Goal: Task Accomplishment & Management: Use online tool/utility

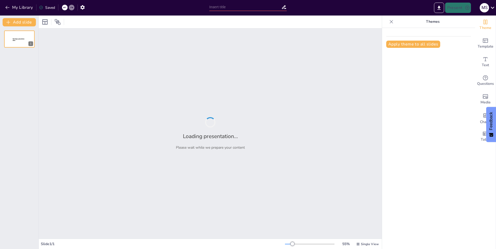
type input "Luz Natural vs. Luz Artificial: Comparación y Beneficios"
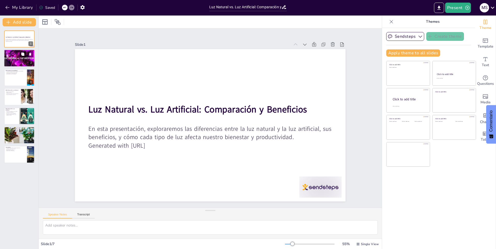
click at [25, 56] on button at bounding box center [23, 54] width 6 height 6
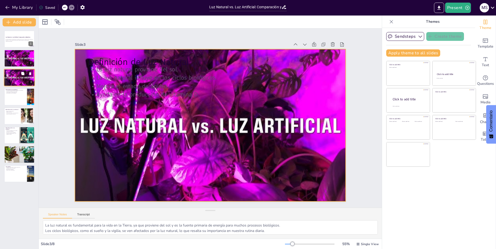
click at [17, 82] on div at bounding box center [19, 78] width 31 height 18
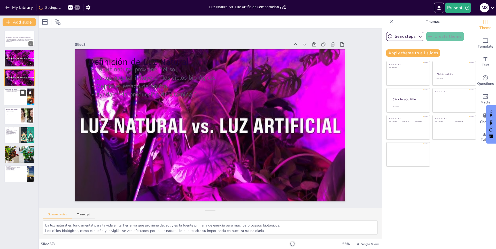
click at [20, 91] on div "Definición de Luz Artificial Luz artificial proviene [PERSON_NAME] como bombill…" at bounding box center [19, 97] width 31 height 18
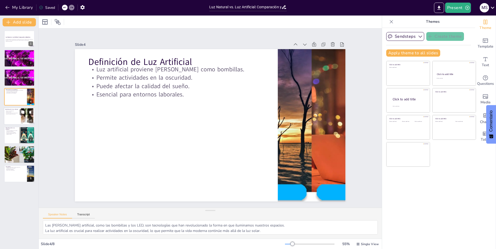
click at [7, 124] on div at bounding box center [19, 116] width 31 height 18
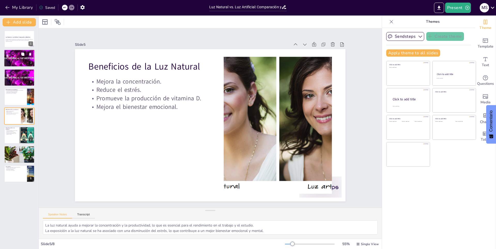
click at [12, 60] on div at bounding box center [19, 59] width 31 height 18
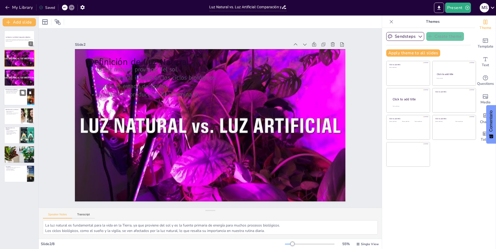
click at [11, 93] on p "Esencial para entornos laborales." at bounding box center [15, 93] width 20 height 1
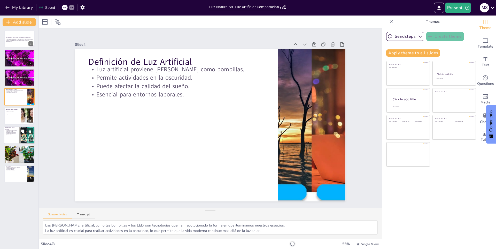
click at [11, 135] on div at bounding box center [19, 135] width 31 height 18
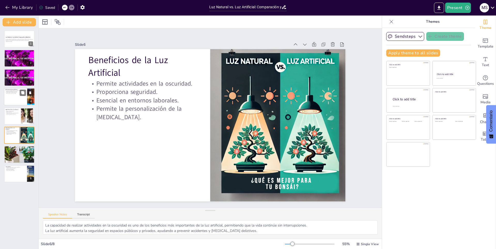
click at [14, 105] on div "Definición de Luz Artificial Luz artificial proviene [PERSON_NAME] como bombill…" at bounding box center [19, 97] width 31 height 18
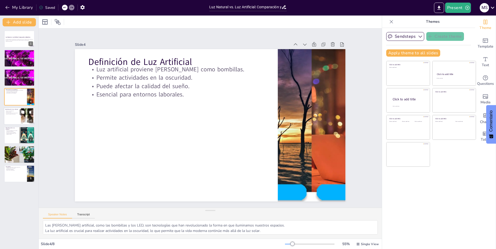
click at [15, 110] on p "Beneficios de la Luz Natural" at bounding box center [12, 110] width 14 height 2
type textarea "La luz natural ayuda a mejorar la concentración y la productividad, lo que es e…"
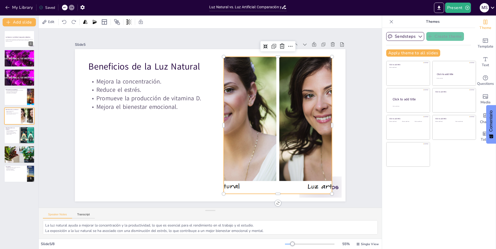
click at [254, 77] on div at bounding box center [196, 184] width 157 height 215
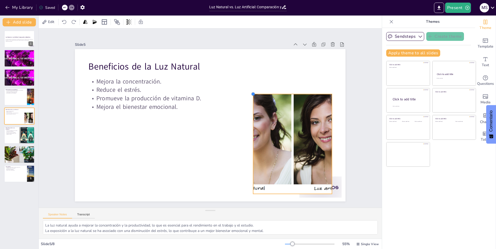
drag, startPoint x: 219, startPoint y: 53, endPoint x: 248, endPoint y: 95, distance: 51.6
click at [248, 95] on div "Beneficios de la Luz Natural Mejora la concentración. Reduce el estrés. Promuev…" at bounding box center [213, 111] width 309 height 249
click at [260, 98] on div at bounding box center [280, 168] width 171 height 140
drag, startPoint x: 262, startPoint y: 91, endPoint x: 262, endPoint y: 97, distance: 6.0
click at [262, 97] on div at bounding box center [292, 98] width 79 height 4
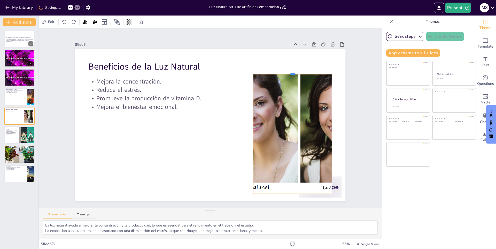
drag, startPoint x: 253, startPoint y: 97, endPoint x: 256, endPoint y: 72, distance: 26.0
click at [206, 64] on div at bounding box center [192, 25] width 28 height 76
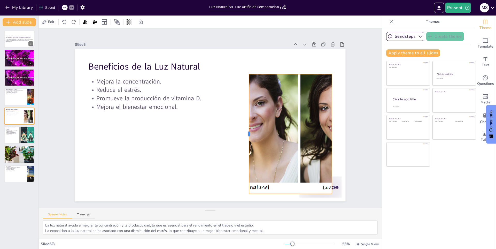
drag, startPoint x: 248, startPoint y: 128, endPoint x: 244, endPoint y: 131, distance: 5.0
click at [244, 131] on div at bounding box center [215, 158] width 106 height 64
click at [16, 37] on strong "Luz Natural vs. Luz Artificial: Comparación y Beneficios" at bounding box center [17, 36] width 25 height 1
